Goal: Task Accomplishment & Management: Complete application form

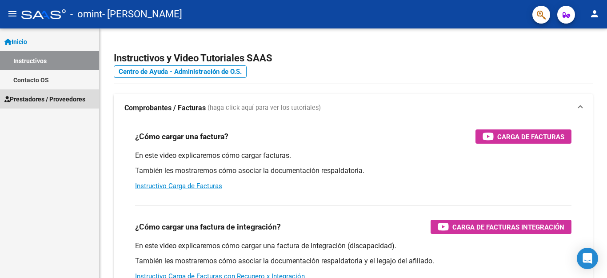
click at [53, 99] on span "Prestadores / Proveedores" at bounding box center [44, 99] width 81 height 10
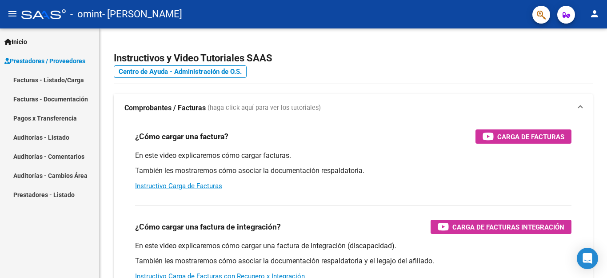
click at [46, 81] on link "Facturas - Listado/Carga" at bounding box center [49, 79] width 99 height 19
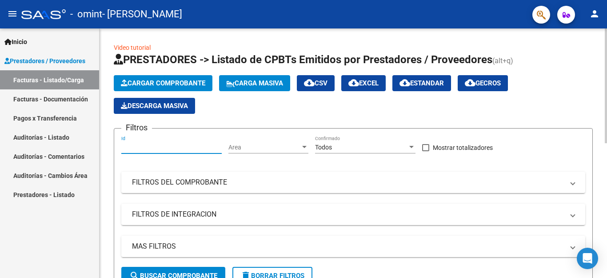
click at [140, 147] on input "Id" at bounding box center [171, 148] width 100 height 8
click at [137, 81] on span "Cargar Comprobante" at bounding box center [163, 83] width 84 height 8
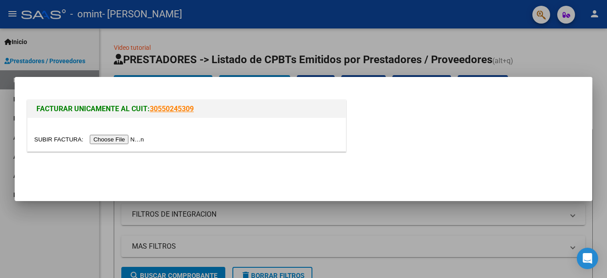
click at [130, 138] on input "file" at bounding box center [90, 139] width 112 height 9
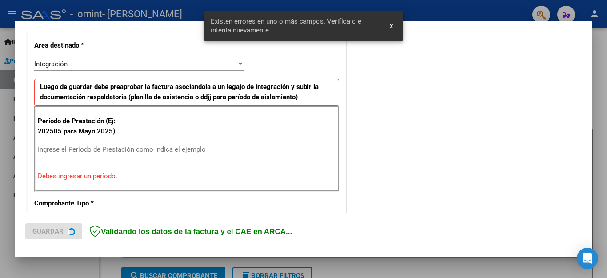
scroll to position [203, 0]
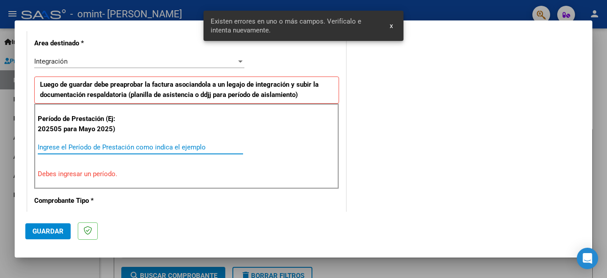
click at [104, 147] on input "Ingrese el Período de Prestación como indica el ejemplo" at bounding box center [140, 147] width 205 height 8
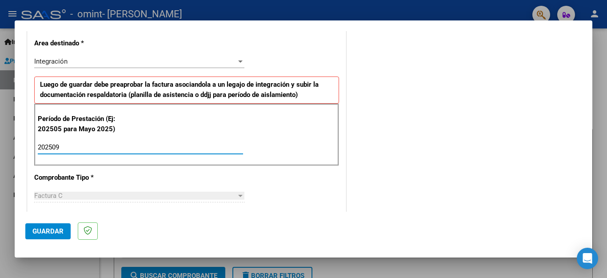
type input "202509"
click at [90, 194] on div "Factura C" at bounding box center [135, 196] width 202 height 8
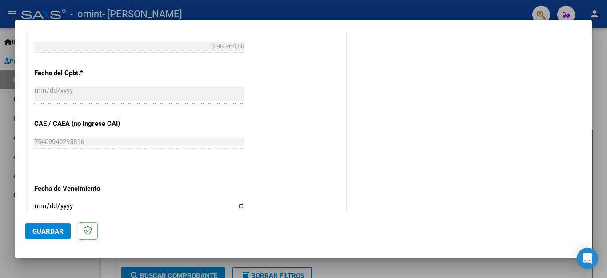
scroll to position [489, 0]
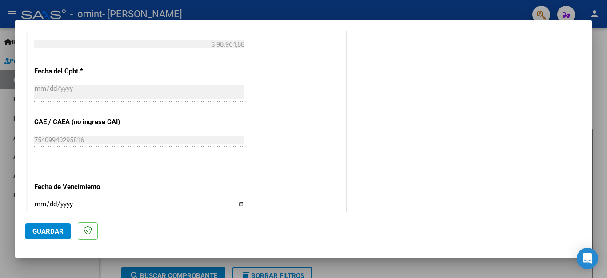
click at [42, 200] on input "Ingresar la fecha" at bounding box center [139, 207] width 210 height 14
type input "[DATE]"
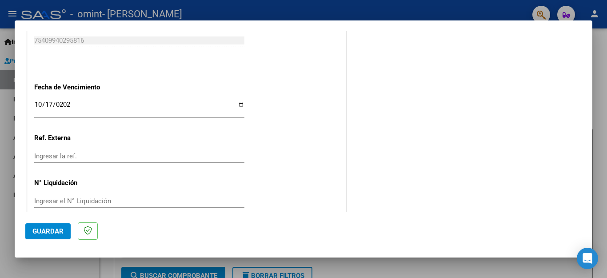
scroll to position [591, 0]
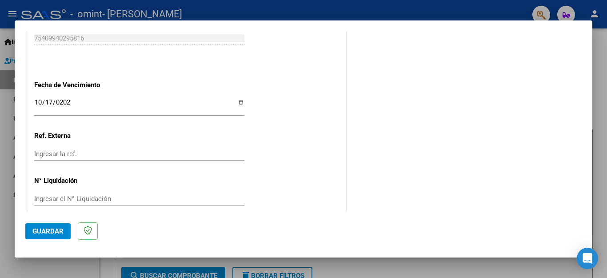
click at [42, 227] on button "Guardar" at bounding box center [47, 231] width 45 height 16
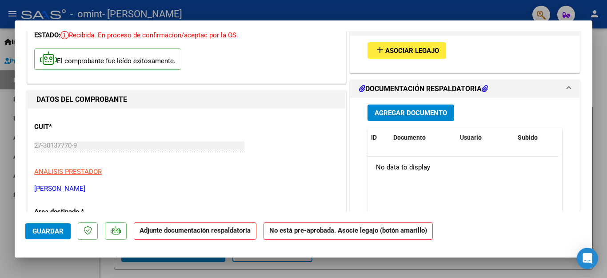
scroll to position [66, 0]
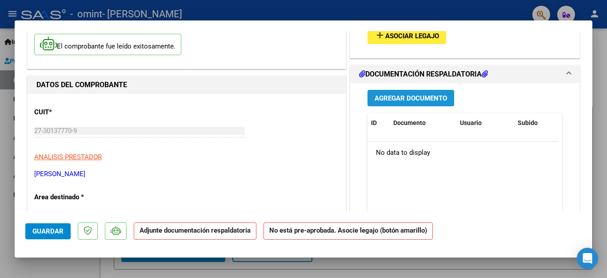
click at [416, 100] on span "Agregar Documento" at bounding box center [411, 98] width 72 height 8
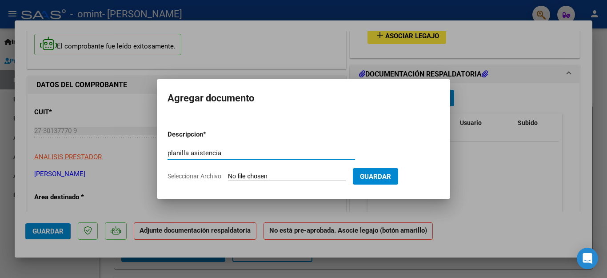
type input "planilla asistencia"
click at [209, 171] on form "Descripcion * planilla asistencia Escriba aquí una descripcion Seleccionar Arch…" at bounding box center [304, 155] width 272 height 65
click at [243, 174] on input "Seleccionar Archivo" at bounding box center [287, 176] width 118 height 8
type input "C:\fakepath\planilla [PERSON_NAME] [DATE]..jpg"
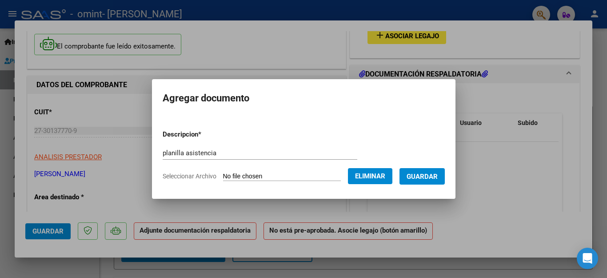
click at [414, 177] on span "Guardar" at bounding box center [422, 176] width 31 height 8
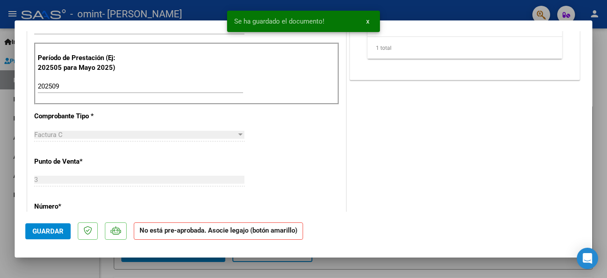
scroll to position [264, 0]
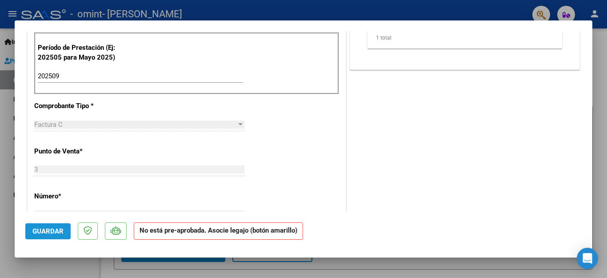
click at [49, 236] on button "Guardar" at bounding box center [47, 231] width 45 height 16
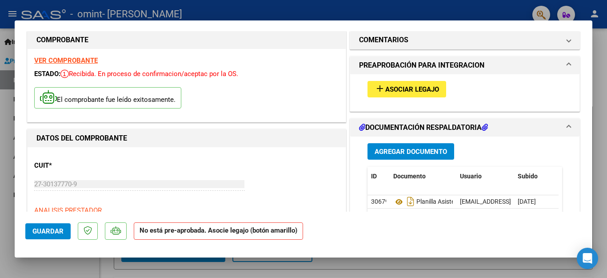
scroll to position [10, 0]
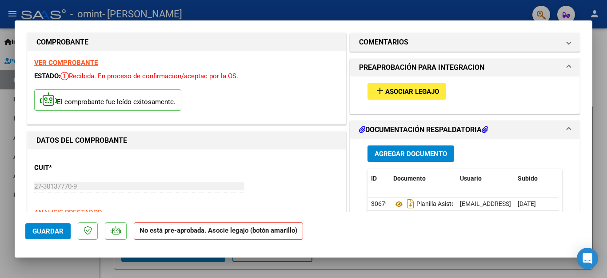
click at [377, 90] on mat-icon "add" at bounding box center [380, 90] width 11 height 11
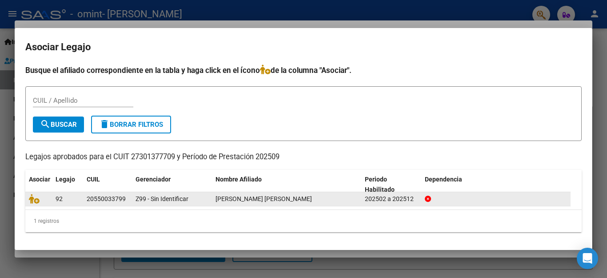
click at [132, 200] on datatable-body-cell "20550033799" at bounding box center [107, 199] width 49 height 14
click at [126, 200] on div "20550033799" at bounding box center [108, 199] width 42 height 10
click at [36, 200] on icon at bounding box center [34, 199] width 11 height 10
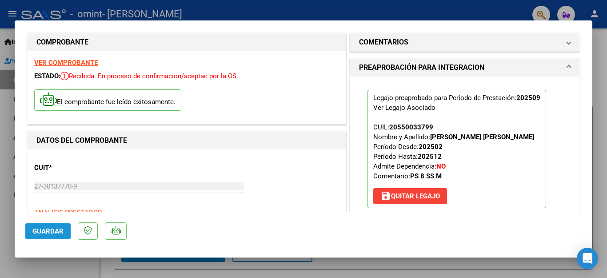
click at [55, 229] on span "Guardar" at bounding box center [47, 231] width 31 height 8
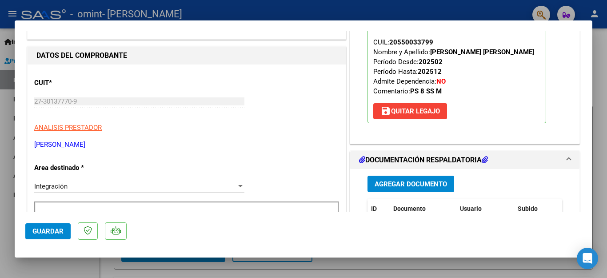
scroll to position [158, 0]
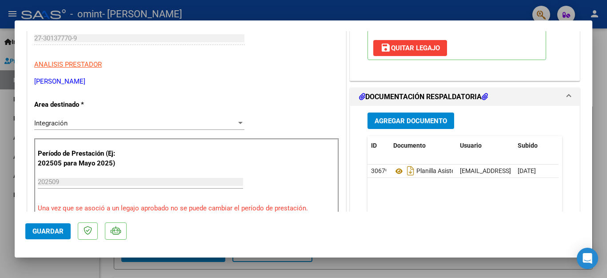
drag, startPoint x: 595, startPoint y: 99, endPoint x: 597, endPoint y: 120, distance: 21.0
click at [597, 120] on div at bounding box center [303, 139] width 607 height 278
